Goal: Task Accomplishment & Management: Use online tool/utility

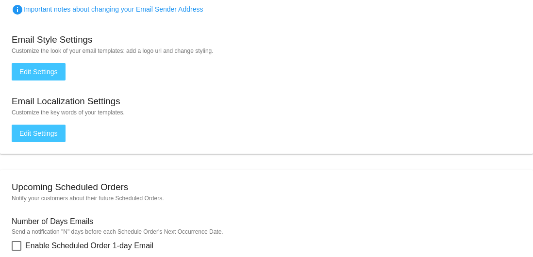
scroll to position [98, 0]
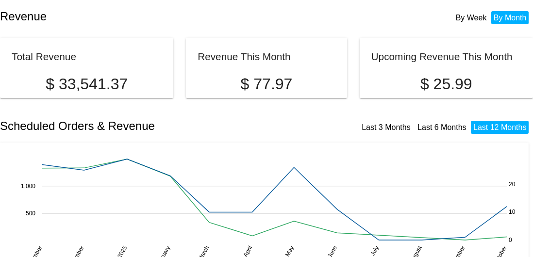
click at [85, 20] on h2 "Revenue" at bounding box center [133, 17] width 266 height 14
click at [74, 21] on h2 "Revenue" at bounding box center [133, 17] width 266 height 14
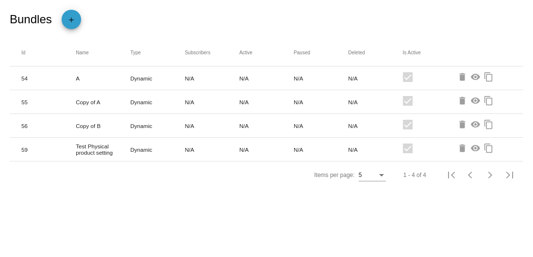
click at [67, 23] on mat-icon "add" at bounding box center [71, 22] width 12 height 16
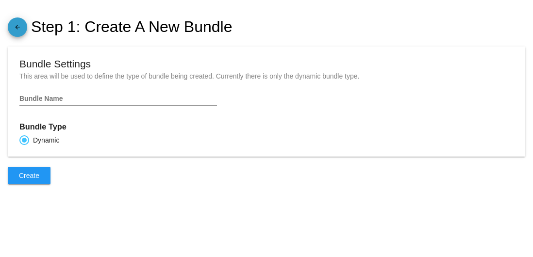
click at [23, 30] on link "arrow_back" at bounding box center [17, 26] width 19 height 19
